Goal: Task Accomplishment & Management: Manage account settings

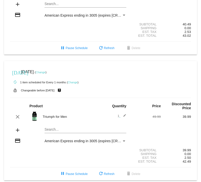
scroll to position [191, 0]
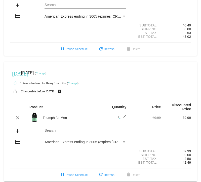
click at [46, 75] on link "Change" at bounding box center [41, 73] width 10 height 3
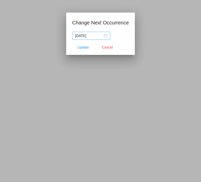
click at [105, 35] on nz-date-picker "[DATE]" at bounding box center [91, 36] width 38 height 8
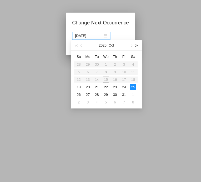
click at [137, 47] on button "button" at bounding box center [137, 45] width 6 height 10
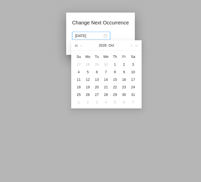
click at [77, 46] on span "button" at bounding box center [76, 46] width 3 height 3
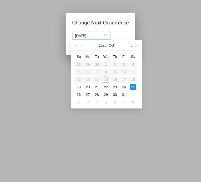
click at [130, 46] on span "button" at bounding box center [131, 46] width 3 height 3
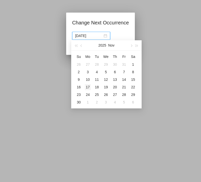
click at [90, 87] on div "17" at bounding box center [88, 87] width 6 height 6
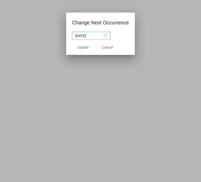
type input "[DATE]"
click at [87, 47] on span "Update" at bounding box center [83, 47] width 11 height 4
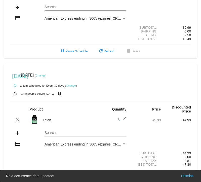
scroll to position [315, 0]
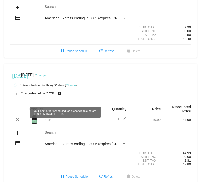
click at [46, 77] on link "Change" at bounding box center [41, 75] width 10 height 3
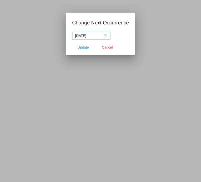
click at [98, 37] on input "[DATE]" at bounding box center [88, 36] width 27 height 6
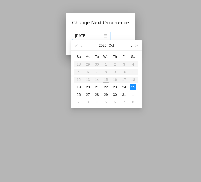
click at [131, 47] on button "button" at bounding box center [131, 45] width 6 height 10
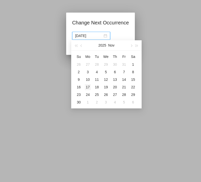
click at [88, 86] on div "17" at bounding box center [88, 87] width 6 height 6
type input "[DATE]"
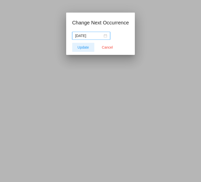
click at [85, 48] on span "Update" at bounding box center [83, 47] width 11 height 4
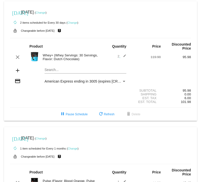
scroll to position [0, 0]
